Goal: Navigation & Orientation: Find specific page/section

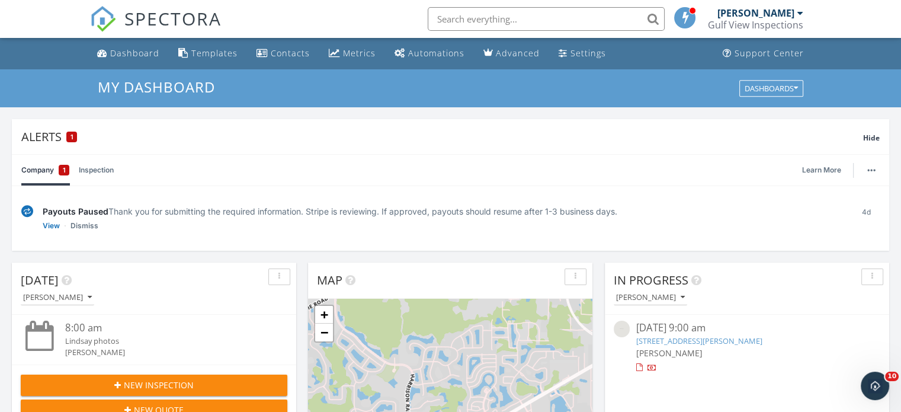
scroll to position [1097, 920]
drag, startPoint x: 0, startPoint y: 0, endPoint x: 353, endPoint y: 55, distance: 357.4
click at [353, 55] on div "Metrics" at bounding box center [359, 52] width 33 height 11
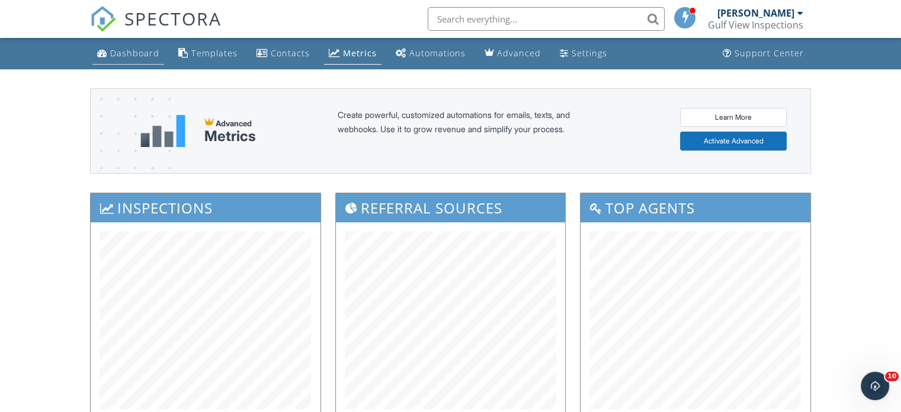
click at [125, 57] on div "Dashboard" at bounding box center [134, 52] width 49 height 11
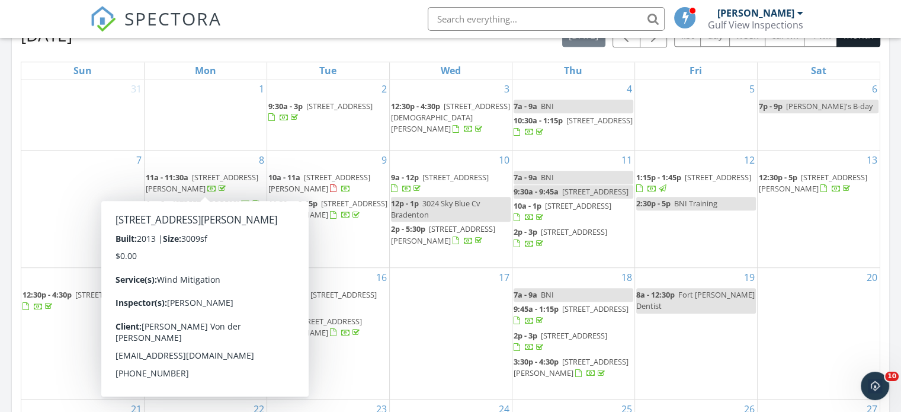
scroll to position [621, 0]
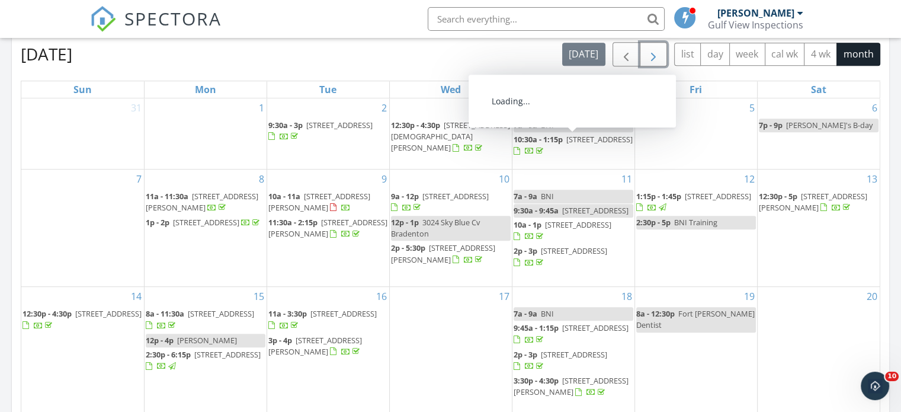
click at [659, 54] on span "button" at bounding box center [653, 54] width 14 height 14
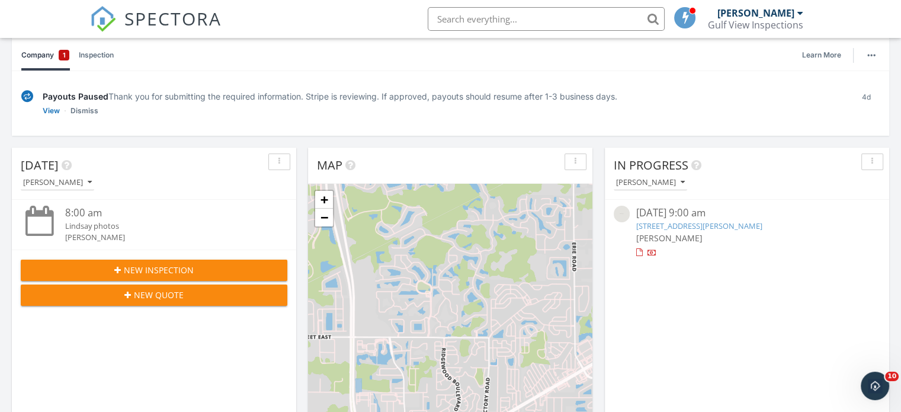
scroll to position [0, 0]
